Goal: Transaction & Acquisition: Purchase product/service

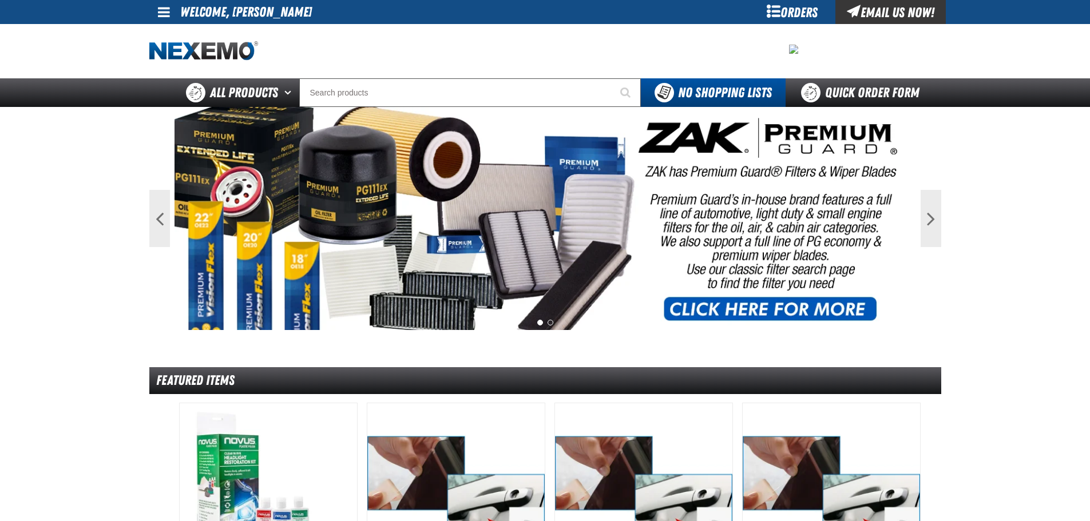
click at [161, 13] on span at bounding box center [164, 12] width 12 height 14
click at [166, 33] on link "My Account My Account" at bounding box center [179, 34] width 51 height 11
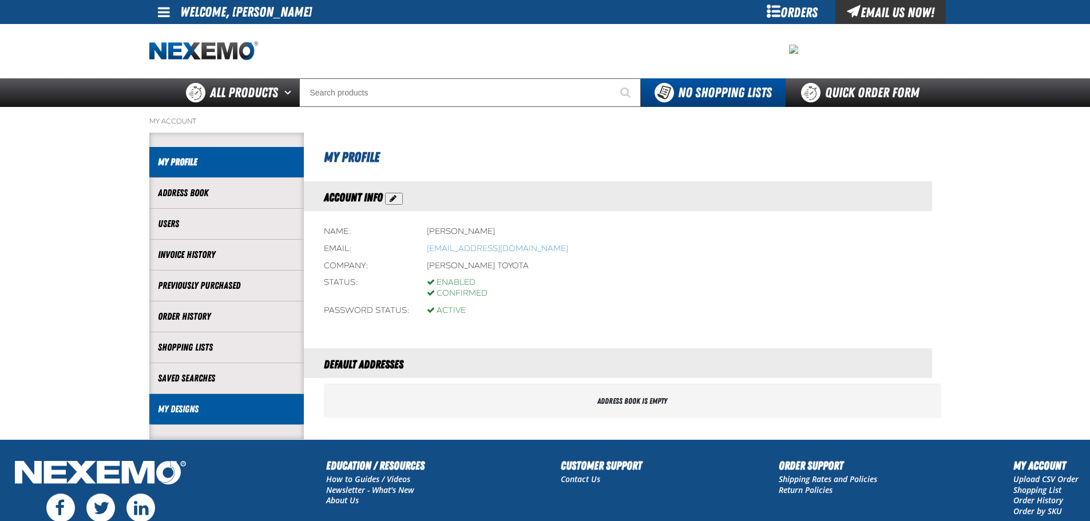
click at [180, 399] on li "My Designs" at bounding box center [226, 409] width 154 height 31
click at [177, 404] on link "My Designs" at bounding box center [226, 409] width 137 height 13
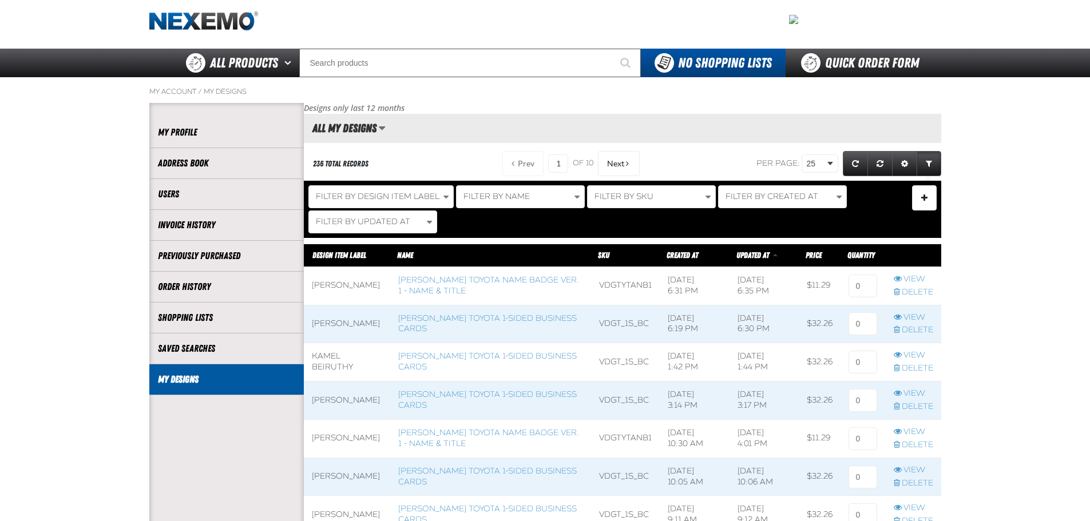
scroll to position [57, 0]
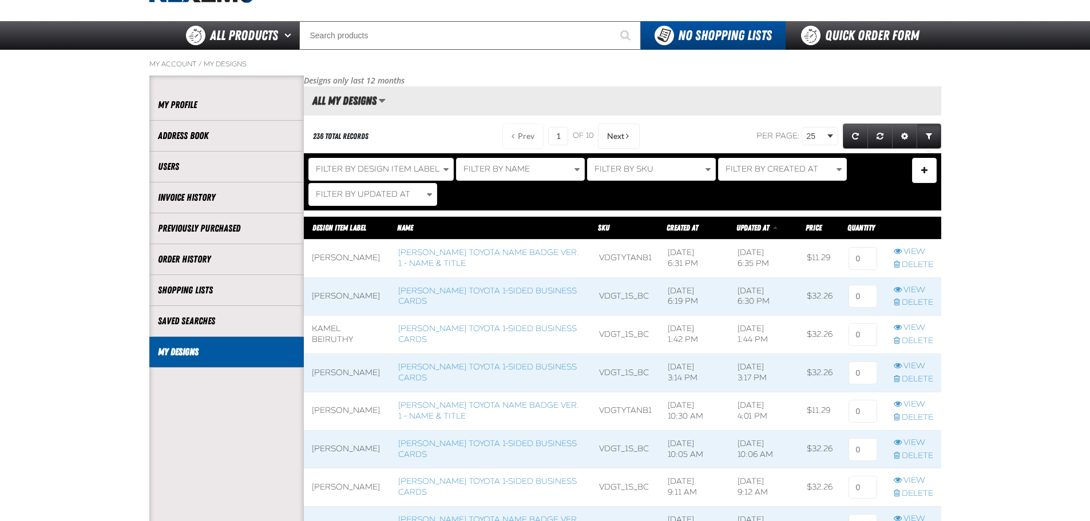
click at [347, 260] on span at bounding box center [347, 259] width 86 height 38
click at [345, 292] on span at bounding box center [347, 297] width 86 height 38
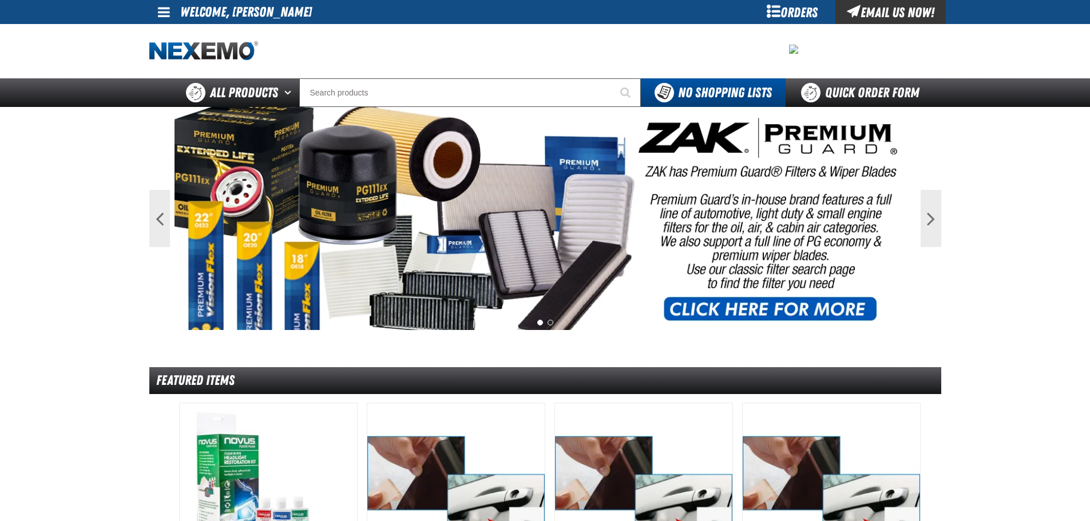
click at [162, 13] on span at bounding box center [164, 12] width 12 height 14
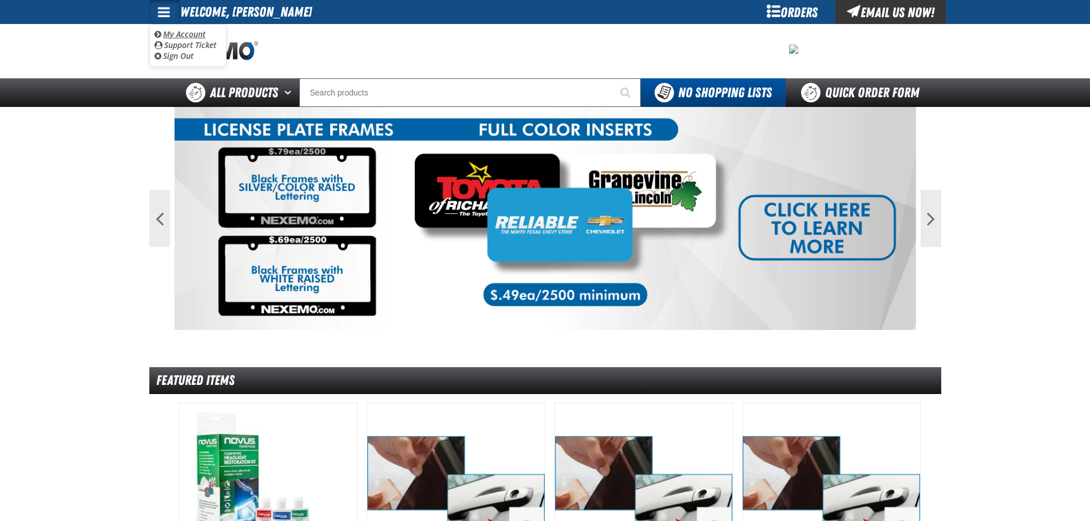
click at [154, 33] on span "My Account" at bounding box center [157, 34] width 7 height 8
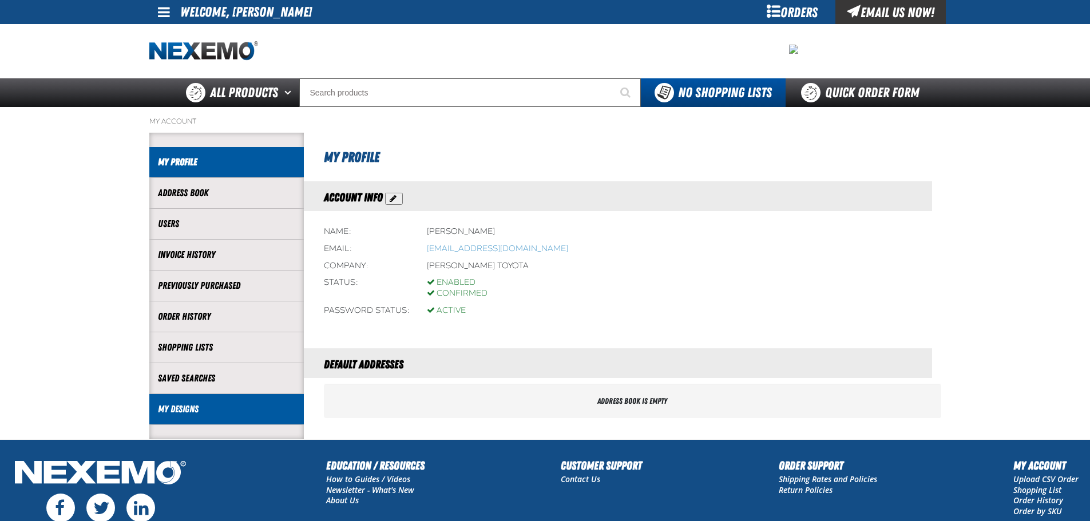
click at [178, 409] on link "My Designs" at bounding box center [226, 409] width 137 height 13
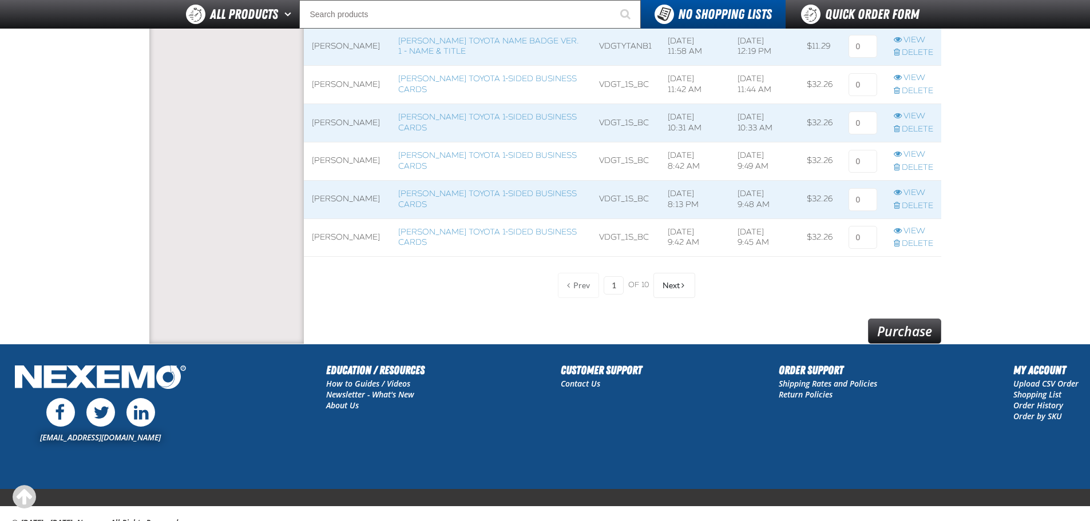
scroll to position [972, 0]
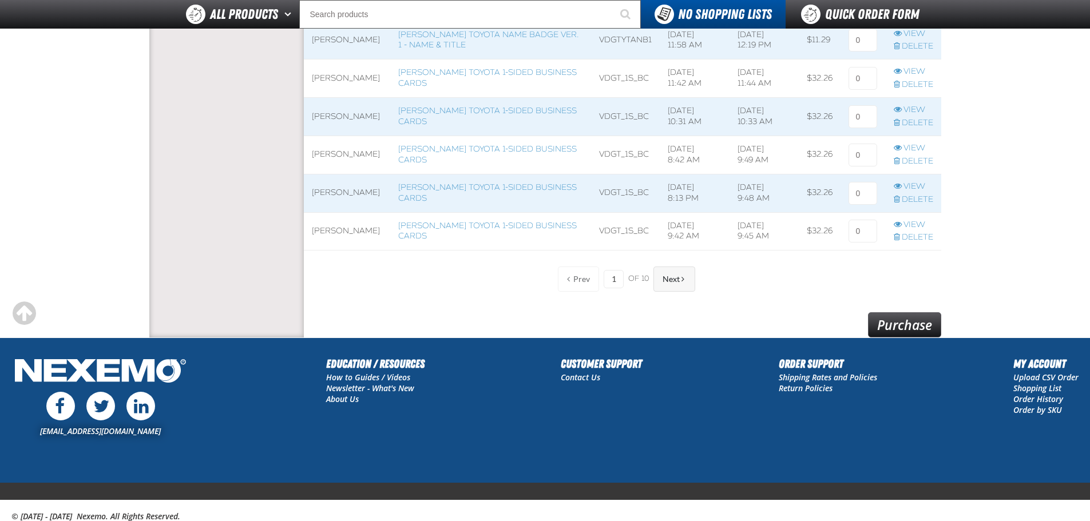
click at [679, 283] on span "Next" at bounding box center [670, 279] width 17 height 9
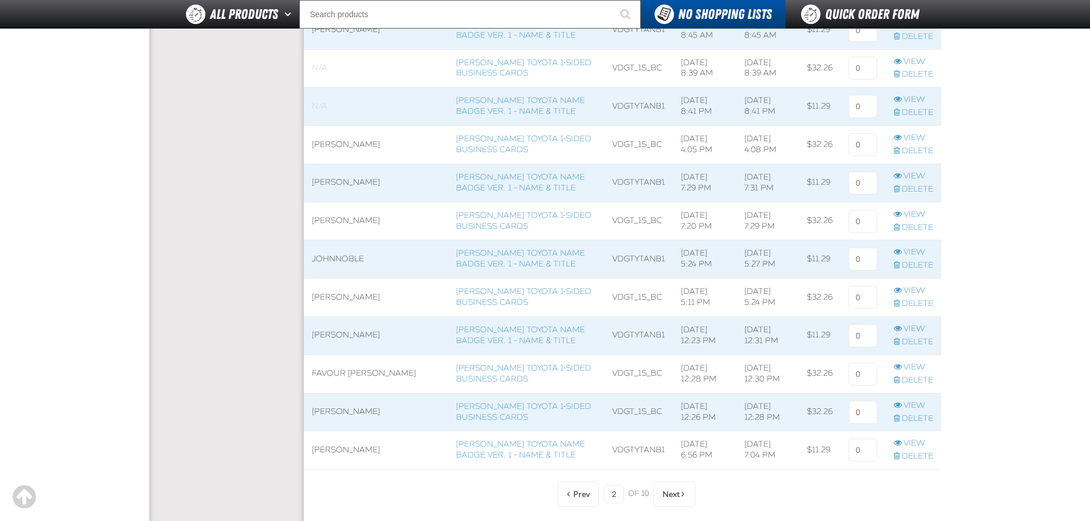
scroll to position [801, 0]
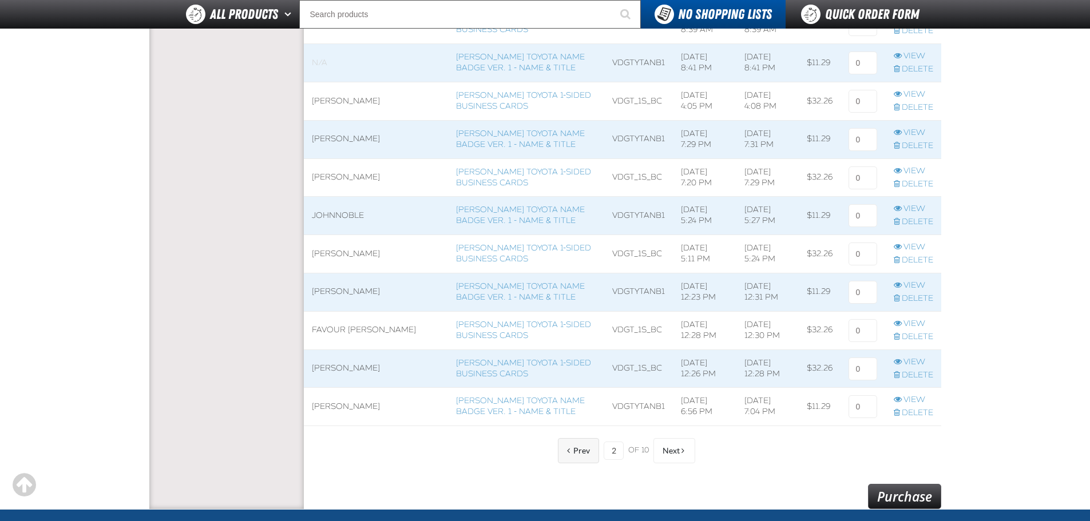
click at [584, 450] on span "Prev" at bounding box center [581, 450] width 17 height 9
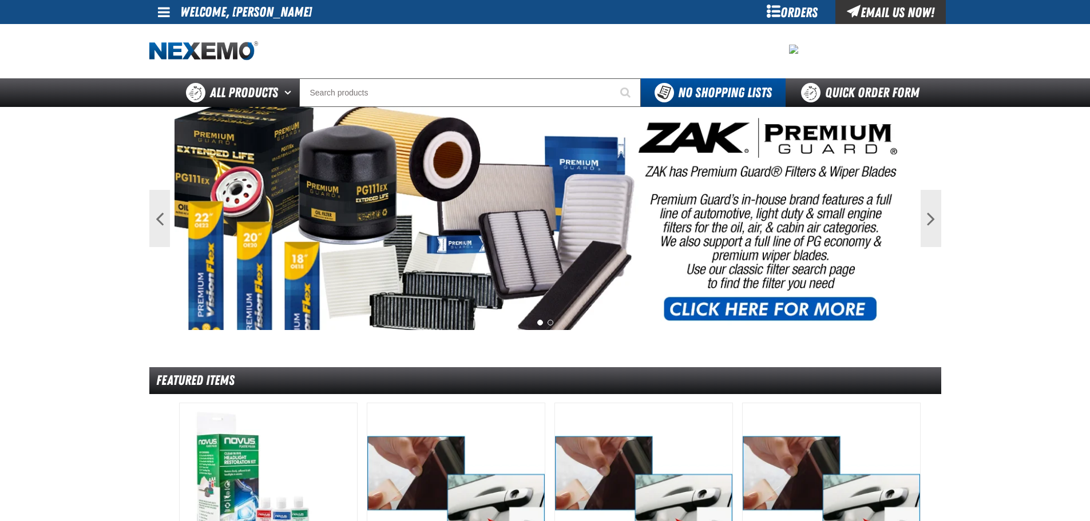
click at [164, 18] on span at bounding box center [164, 12] width 12 height 14
click at [176, 26] on ul "My Account My Account Support Ticket Support Ticket Sign Out Sign Out" at bounding box center [187, 45] width 77 height 43
click at [169, 13] on span at bounding box center [164, 12] width 12 height 14
click at [172, 37] on link "My Account My Account" at bounding box center [179, 34] width 51 height 11
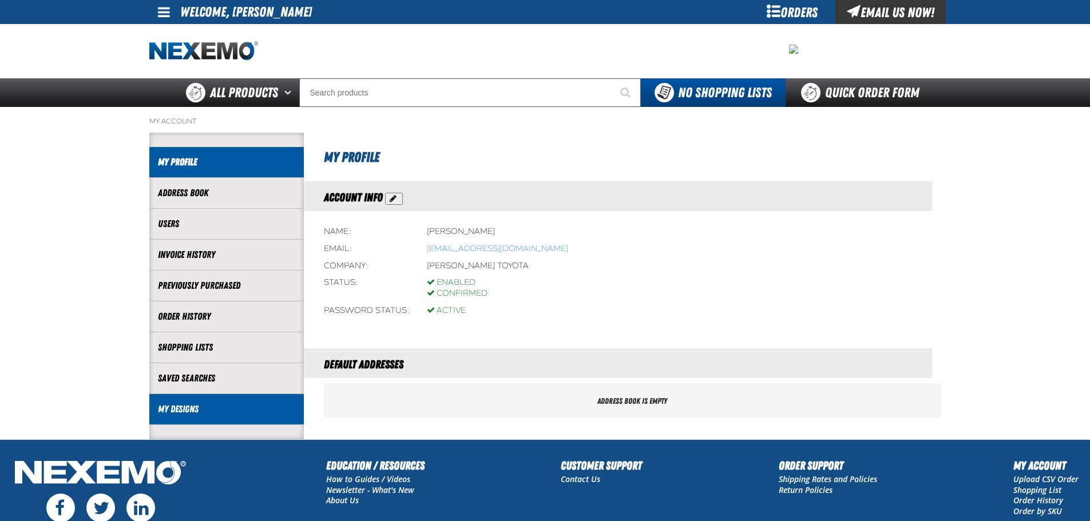
click at [203, 403] on link "My Designs" at bounding box center [226, 409] width 137 height 13
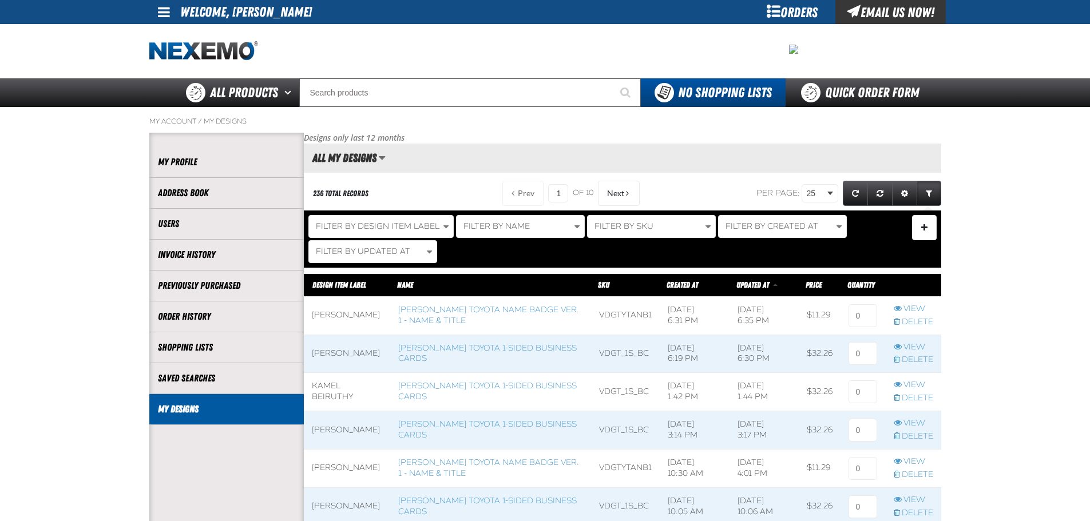
scroll to position [1, 1]
click at [345, 348] on td "[PERSON_NAME]" at bounding box center [347, 354] width 86 height 38
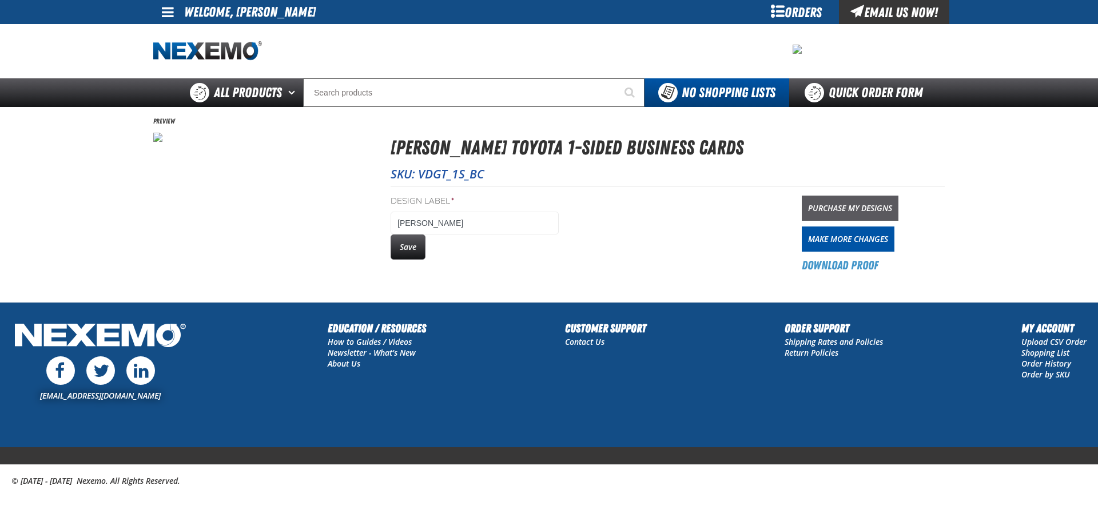
click at [878, 202] on link "Purchase My Designs" at bounding box center [850, 208] width 97 height 25
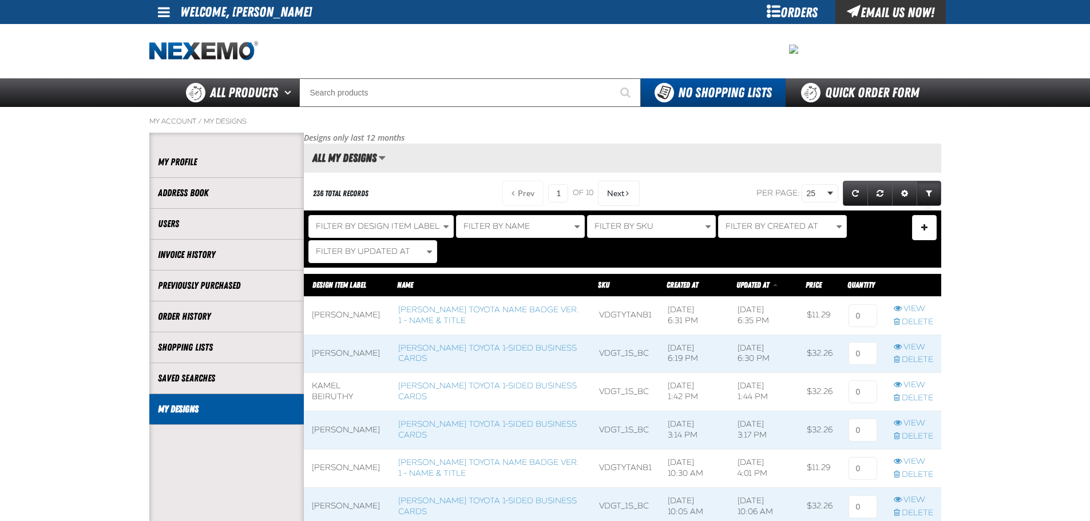
scroll to position [1, 1]
click at [458, 344] on link "[PERSON_NAME] Toyota 1-sided Business Cards" at bounding box center [487, 353] width 178 height 21
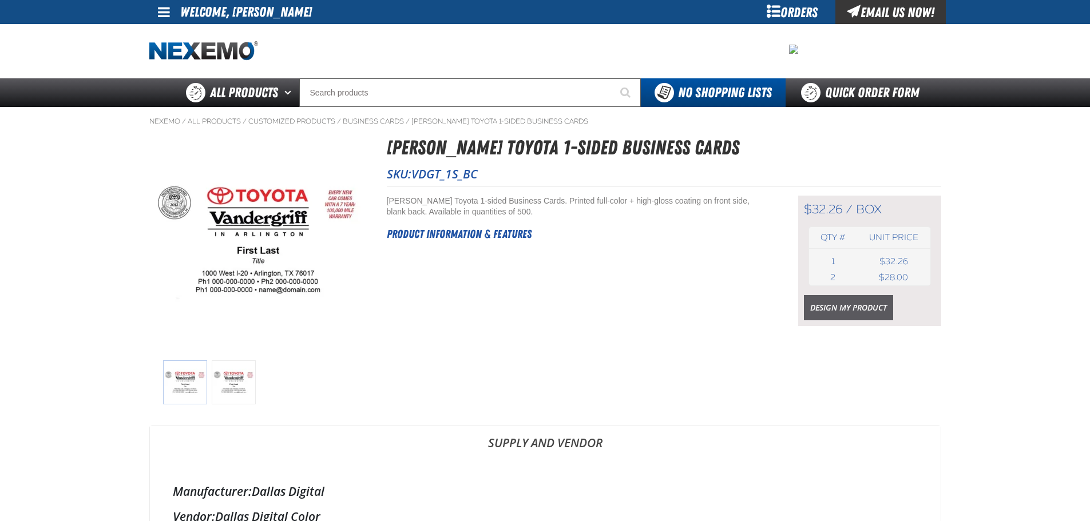
click at [824, 304] on link "Design My Product" at bounding box center [848, 307] width 89 height 25
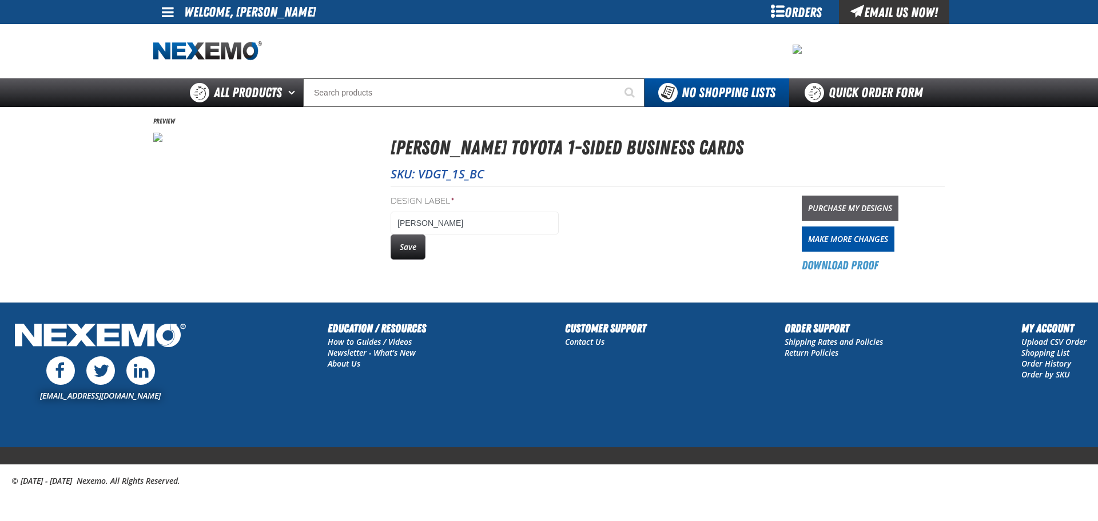
click at [836, 201] on link "Purchase My Designs" at bounding box center [850, 208] width 97 height 25
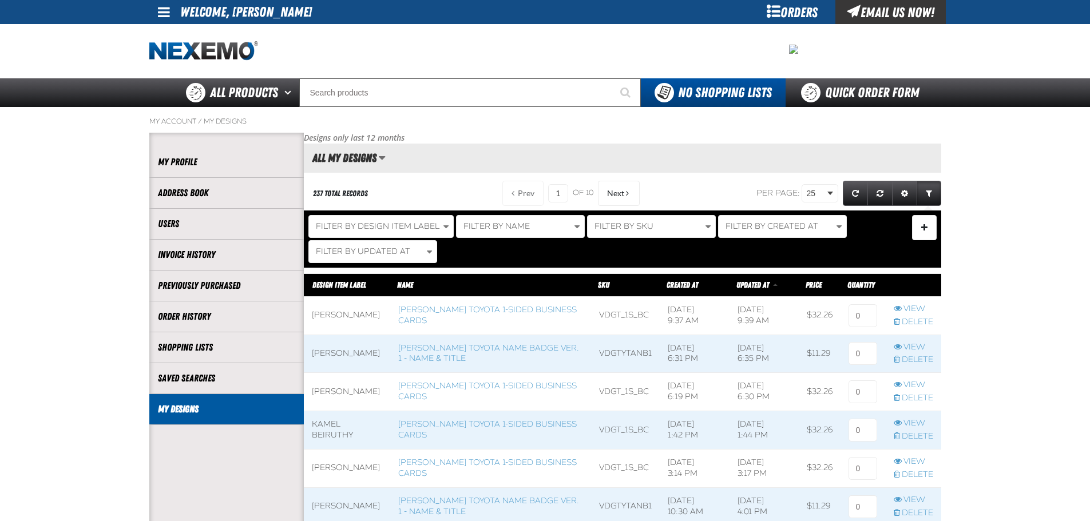
scroll to position [1, 1]
click at [483, 348] on link "[PERSON_NAME] Toyota Name Badge Ver. 1 - Name & Title" at bounding box center [488, 353] width 181 height 21
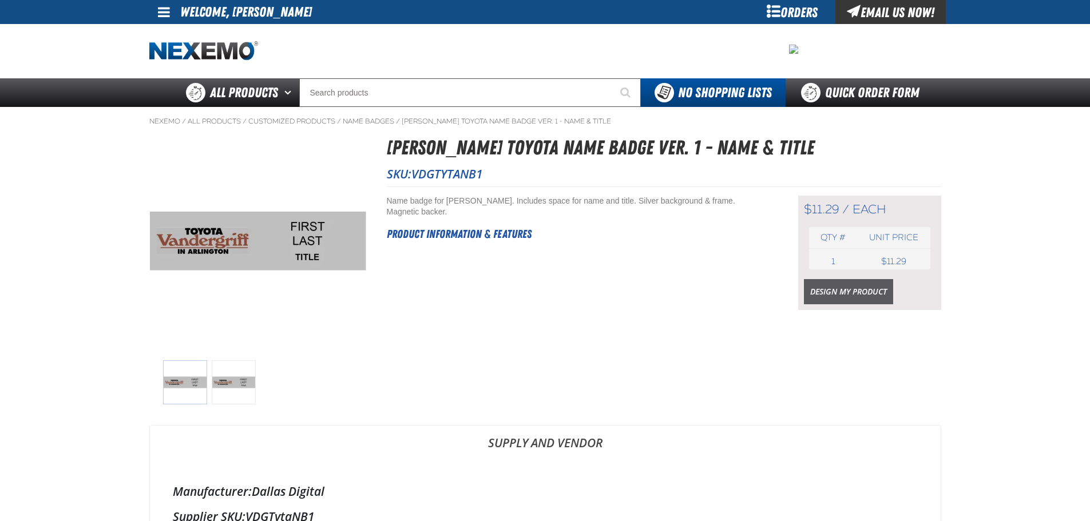
click at [820, 295] on link "Design My Product" at bounding box center [848, 291] width 89 height 25
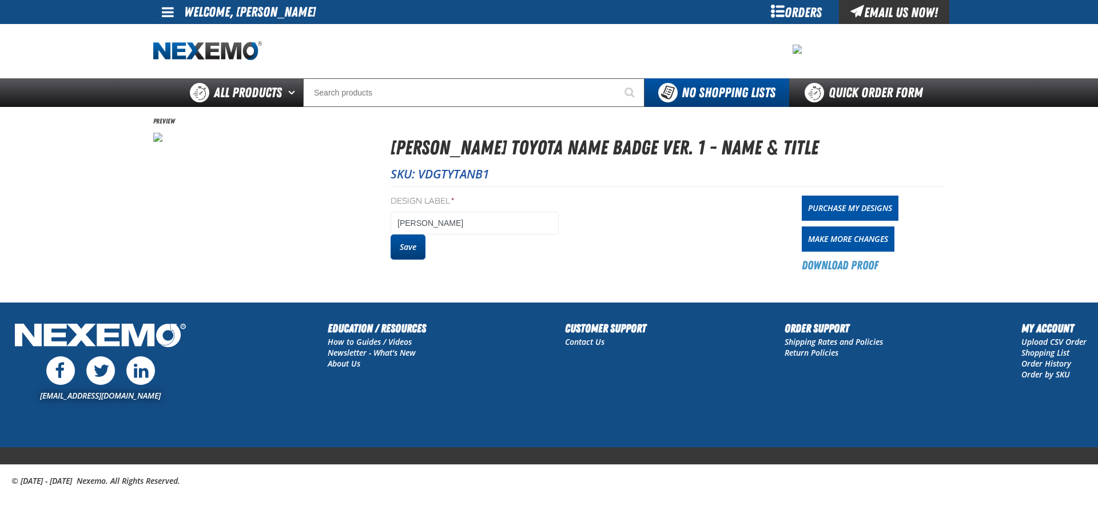
click at [410, 244] on button "Save" at bounding box center [408, 246] width 35 height 25
click at [841, 212] on link "Purchase My Designs" at bounding box center [850, 208] width 97 height 25
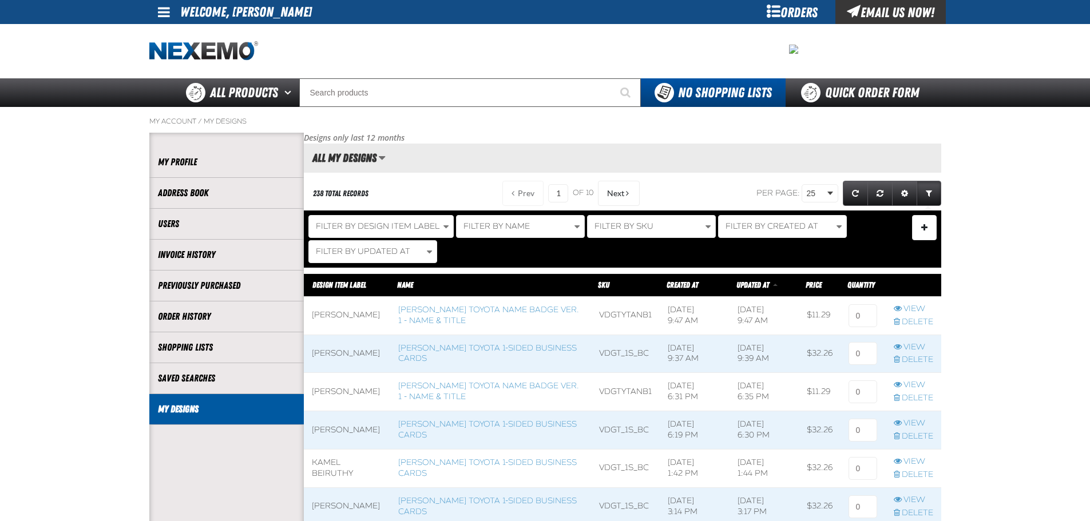
scroll to position [1, 1]
click at [855, 302] on td at bounding box center [862, 315] width 45 height 38
click at [854, 311] on input at bounding box center [862, 315] width 29 height 23
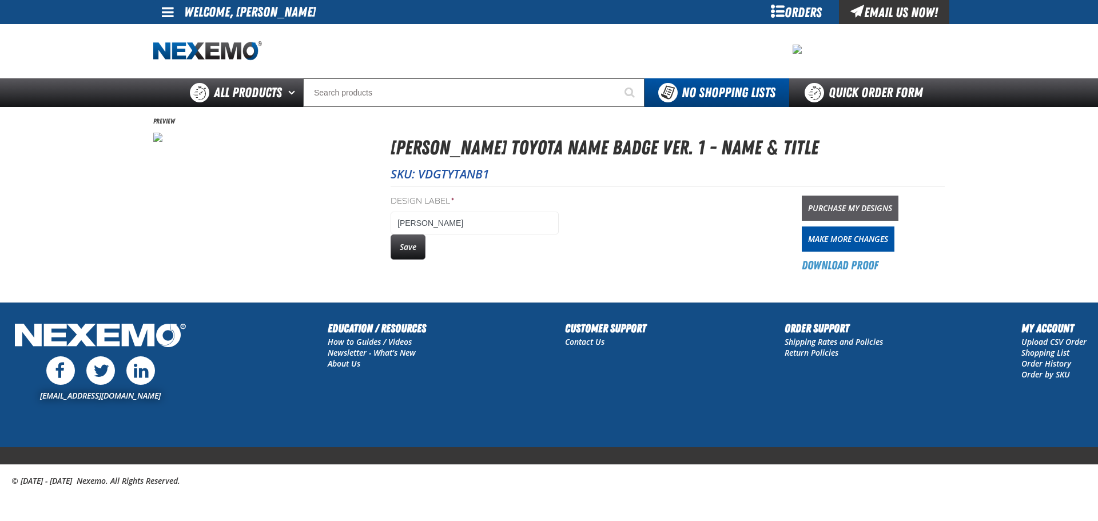
click at [880, 214] on link "Purchase My Designs" at bounding box center [850, 208] width 97 height 25
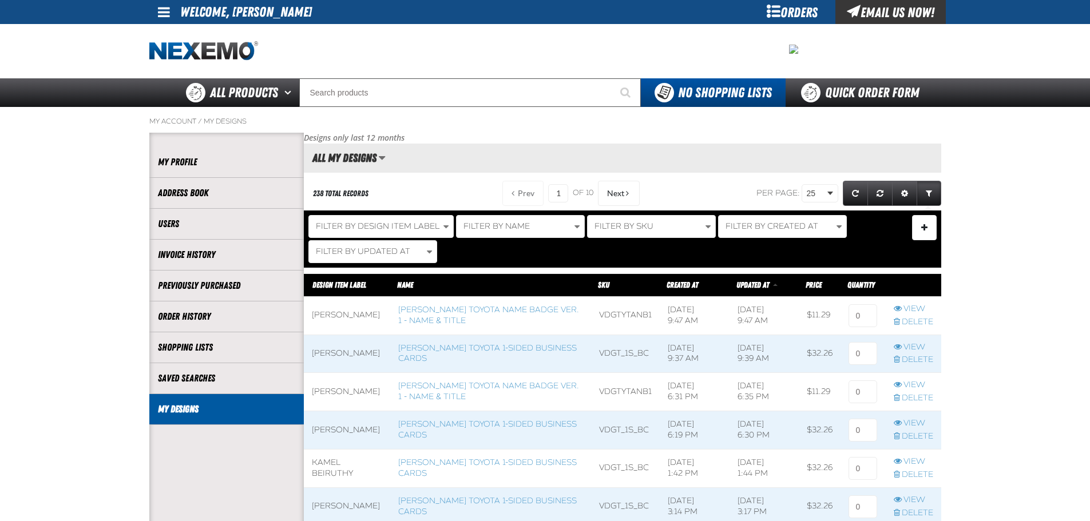
scroll to position [1, 1]
click at [869, 327] on span at bounding box center [862, 316] width 45 height 38
click at [869, 316] on input at bounding box center [862, 315] width 29 height 23
type input "1"
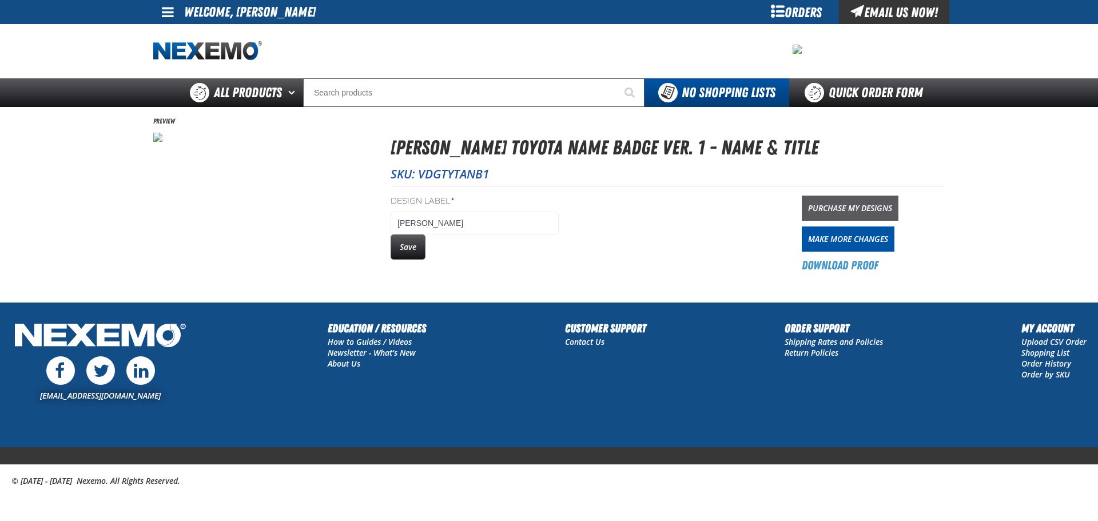
click at [856, 214] on link "Purchase My Designs" at bounding box center [850, 208] width 97 height 25
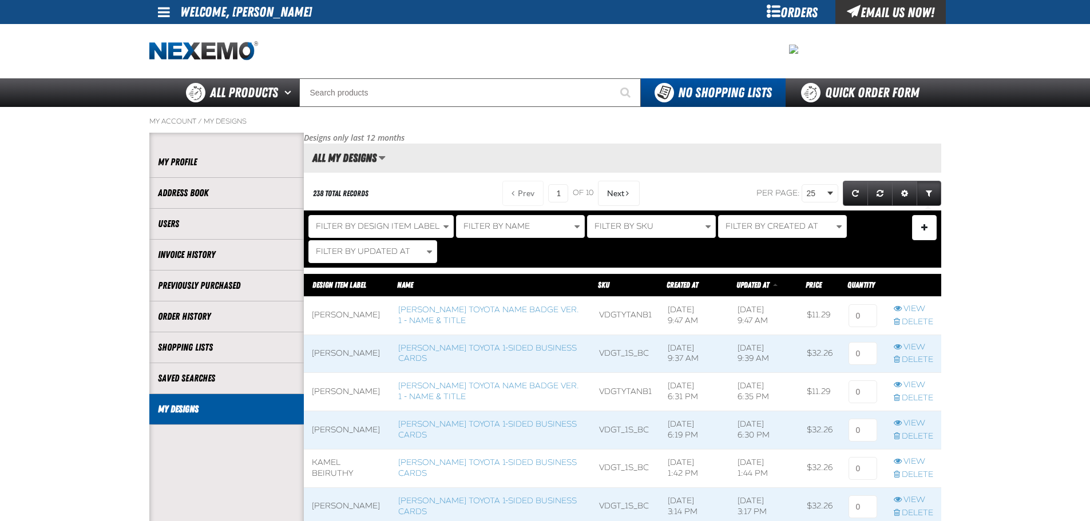
scroll to position [1, 1]
click at [866, 356] on input at bounding box center [862, 353] width 29 height 23
type input "1"
click at [864, 320] on input at bounding box center [862, 315] width 29 height 23
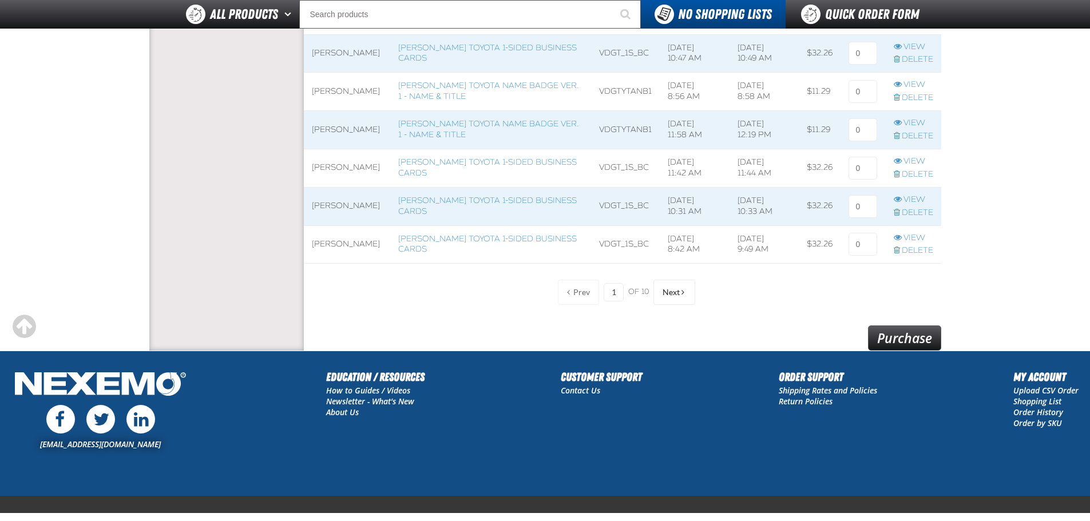
scroll to position [972, 0]
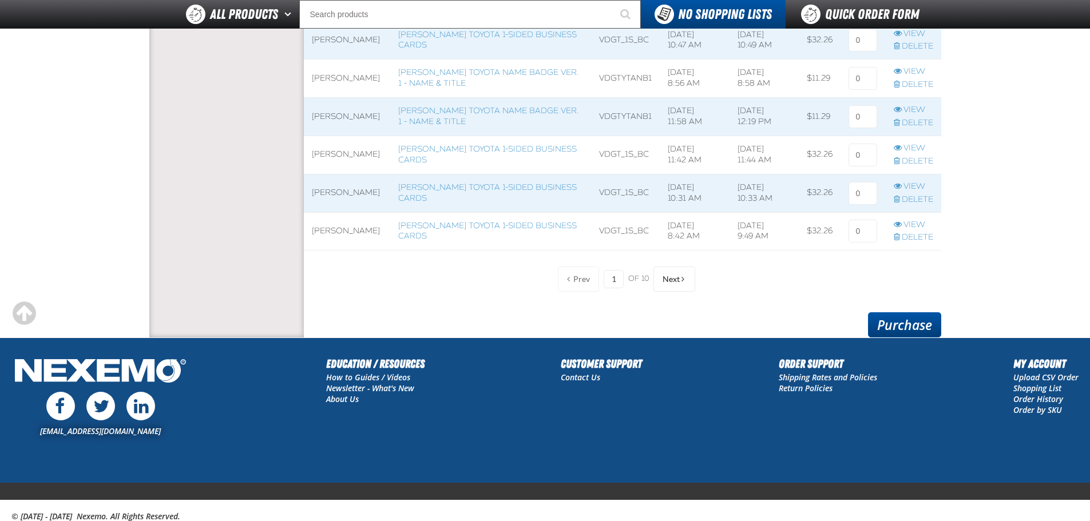
type input "1"
click at [907, 335] on link "Purchase" at bounding box center [904, 324] width 73 height 25
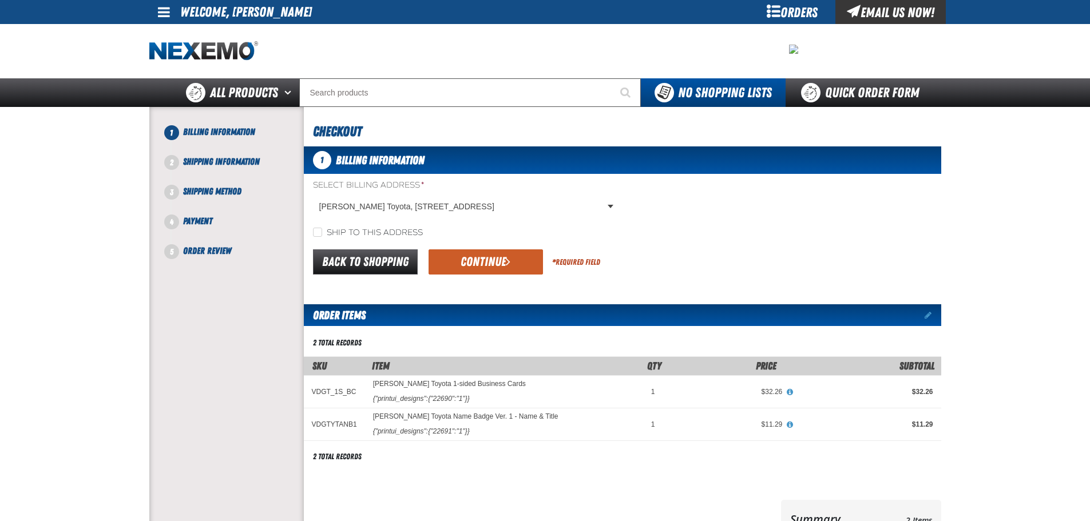
click at [359, 232] on label "Ship to this address" at bounding box center [368, 233] width 110 height 11
click at [322, 232] on input "Ship to this address" at bounding box center [317, 232] width 9 height 9
checkbox input "true"
click at [497, 253] on button "Continue" at bounding box center [485, 261] width 114 height 25
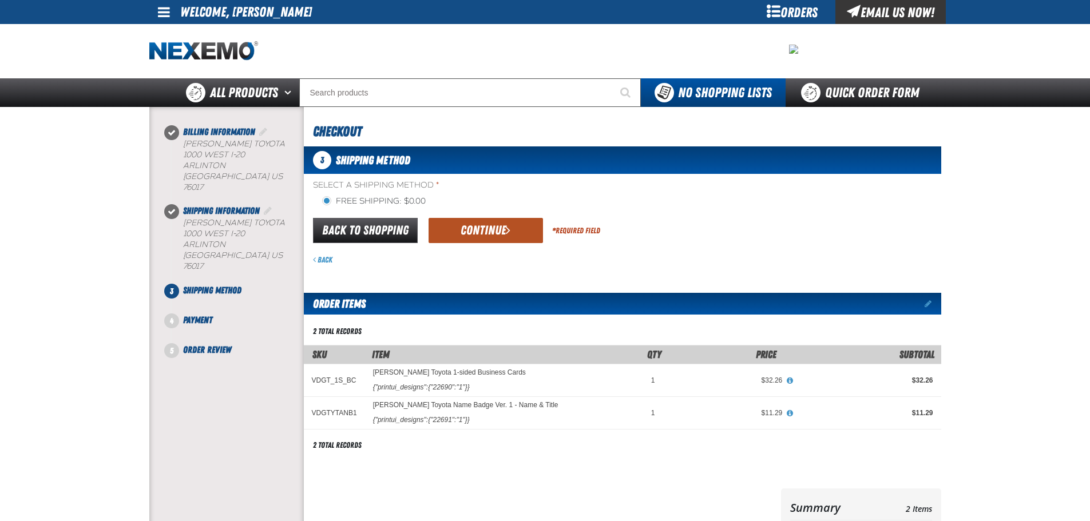
click at [498, 228] on button "Continue" at bounding box center [485, 230] width 114 height 25
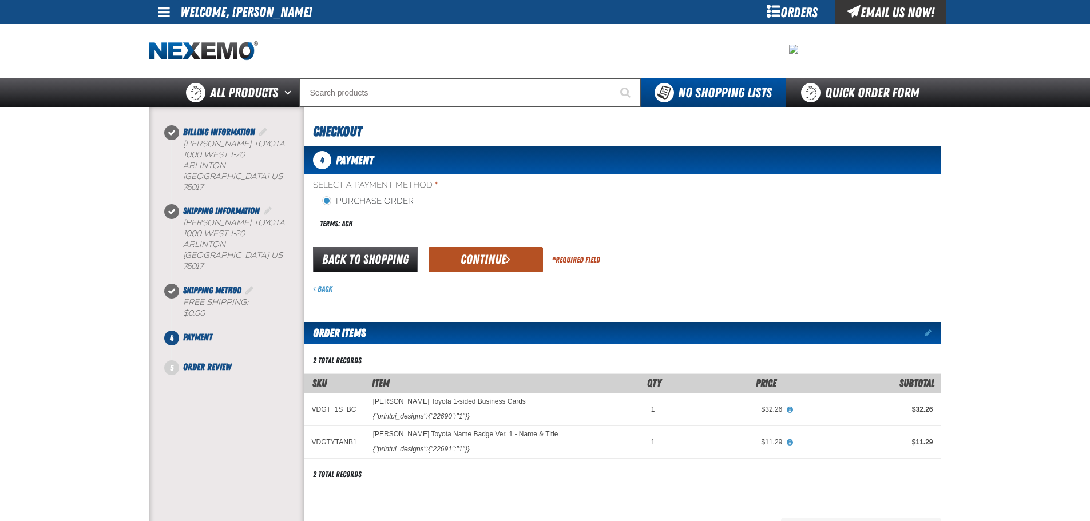
click at [491, 256] on button "Continue" at bounding box center [485, 259] width 114 height 25
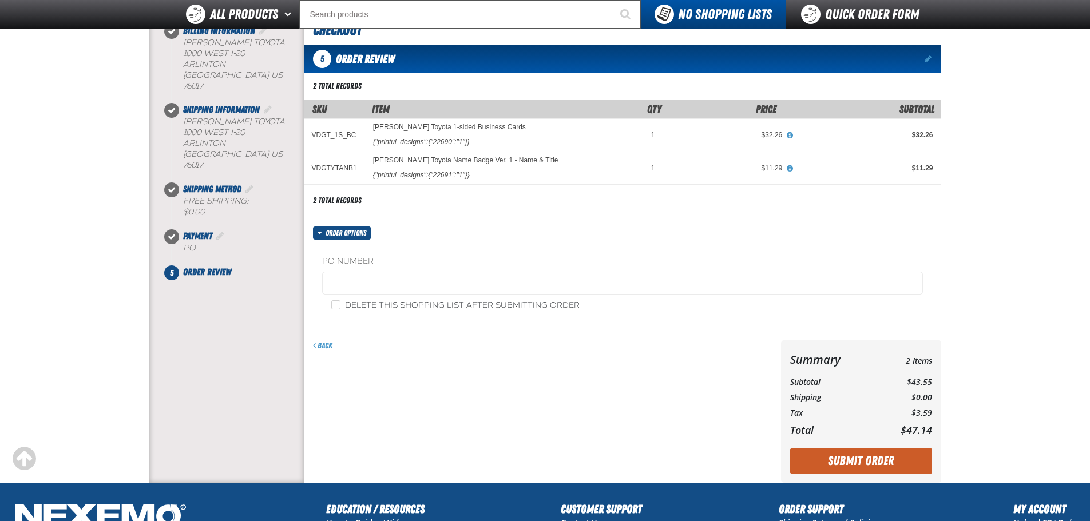
scroll to position [114, 0]
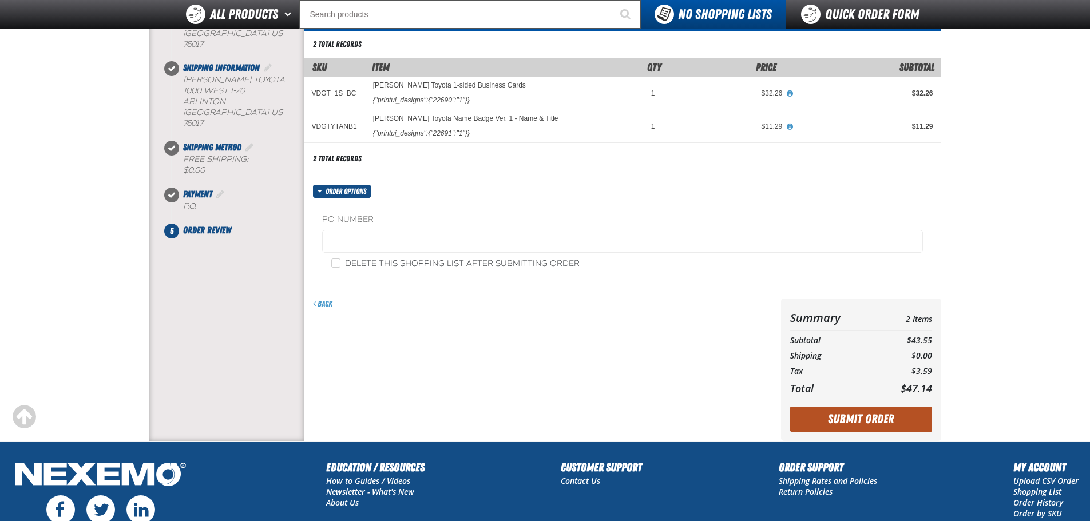
click at [836, 421] on button "Submit Order" at bounding box center [861, 419] width 142 height 25
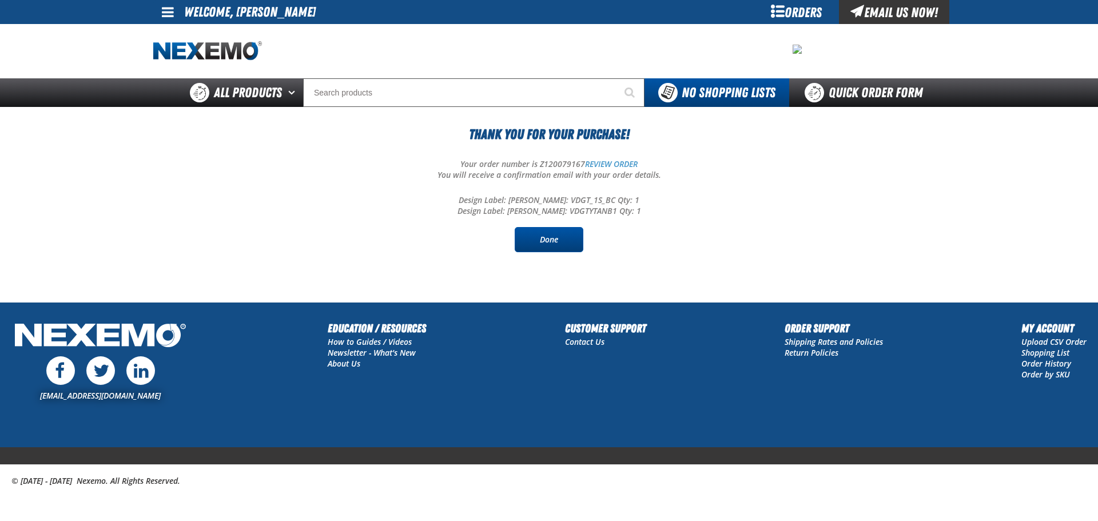
click at [539, 240] on link "Done" at bounding box center [549, 239] width 69 height 25
